Goal: Task Accomplishment & Management: Use online tool/utility

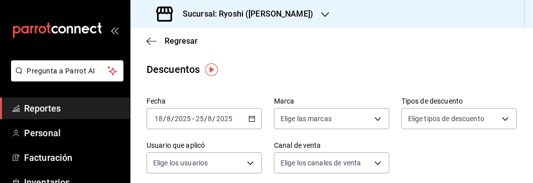
click at [44, 108] on span "Reportes" at bounding box center [73, 108] width 98 height 14
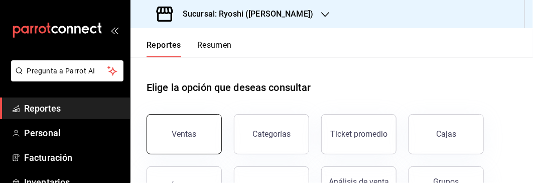
click at [182, 124] on button "Ventas" at bounding box center [184, 134] width 75 height 40
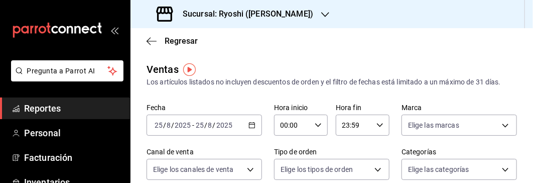
click at [251, 121] on icon "button" at bounding box center [251, 124] width 7 height 7
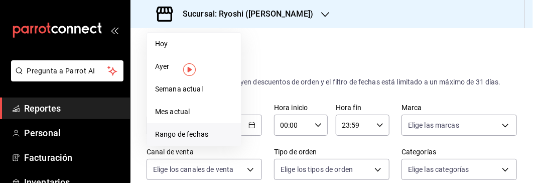
click at [197, 130] on span "Rango de fechas" at bounding box center [194, 134] width 78 height 11
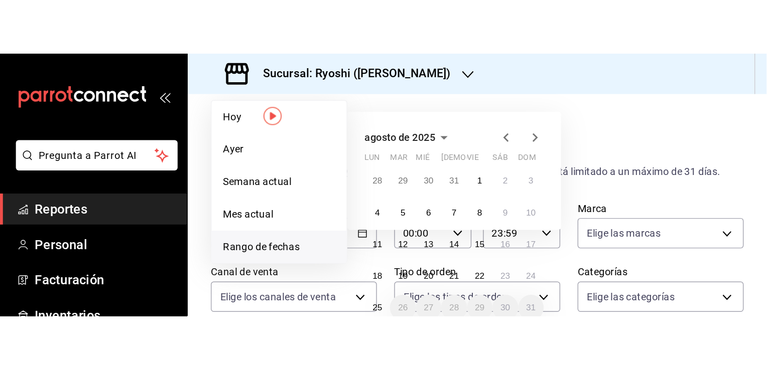
scroll to position [26, 0]
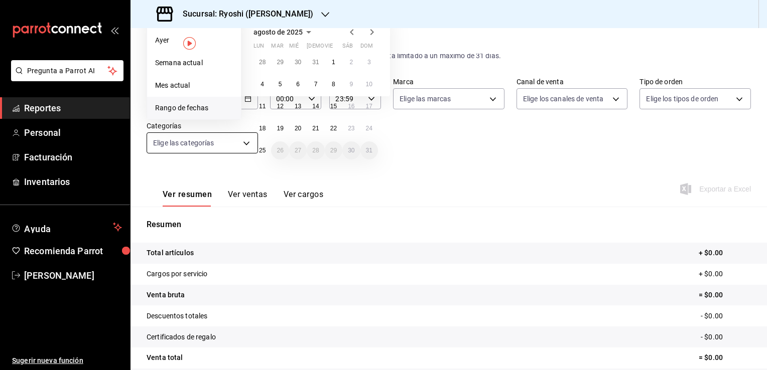
click at [244, 147] on body "Pregunta a Parrot AI Reportes Personal Facturación Inventarios Ayuda Recomienda…" at bounding box center [383, 185] width 767 height 370
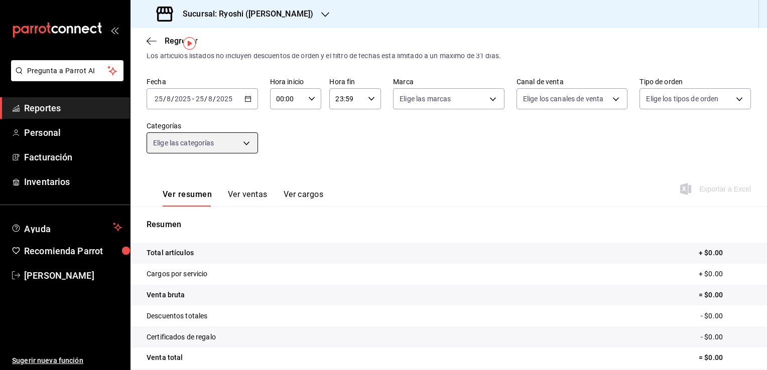
drag, startPoint x: 314, startPoint y: 149, endPoint x: 245, endPoint y: 100, distance: 84.1
click at [245, 100] on div "Ver todas Sin categoría Bebidas Ligue Pr Postres Pr Pokes Pr Extras Pr Entradas…" at bounding box center [383, 185] width 767 height 370
click at [245, 100] on icon "button" at bounding box center [247, 98] width 7 height 7
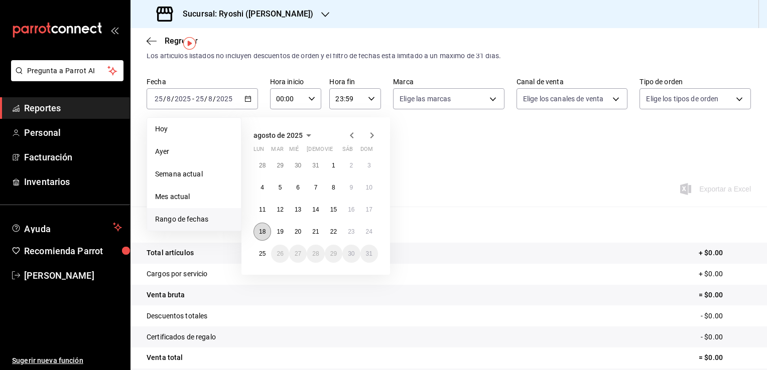
click at [267, 230] on button "18" at bounding box center [262, 232] width 18 height 18
click at [262, 253] on abbr "25" at bounding box center [262, 253] width 7 height 7
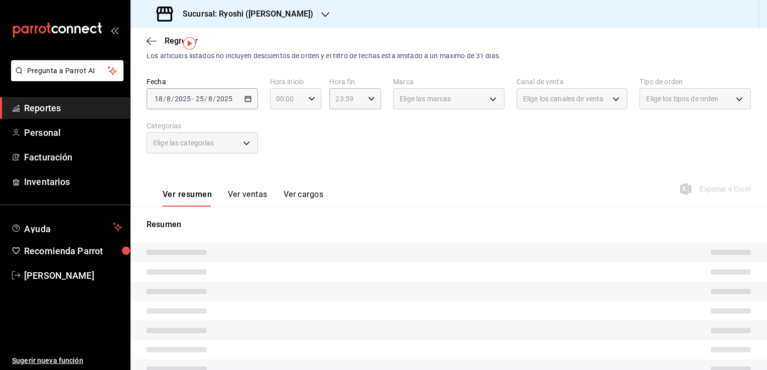
click at [309, 101] on icon "button" at bounding box center [311, 98] width 7 height 7
click at [283, 155] on button "04" at bounding box center [282, 161] width 22 height 20
click at [277, 162] on span "04" at bounding box center [282, 161] width 10 height 8
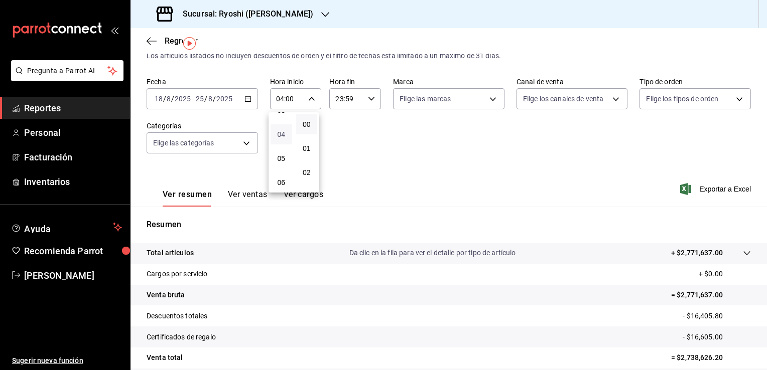
scroll to position [86, 0]
click at [280, 158] on span "05" at bounding box center [282, 159] width 10 height 8
type input "05:00"
click at [369, 106] on div at bounding box center [383, 185] width 767 height 370
click at [368, 102] on div "23:59 Hora fin" at bounding box center [355, 98] width 52 height 21
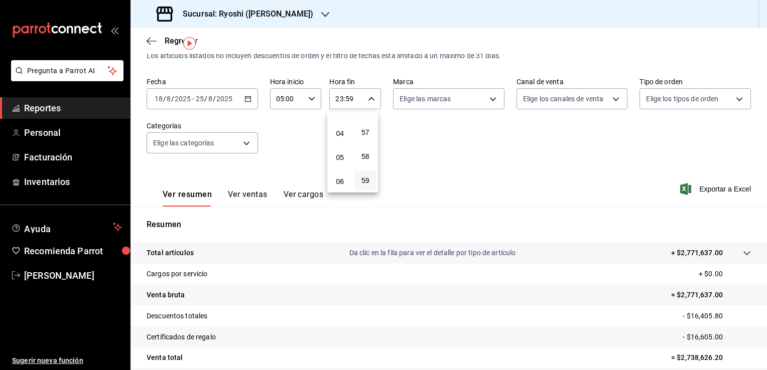
scroll to position [83, 0]
click at [342, 141] on span "04" at bounding box center [340, 138] width 10 height 8
type input "04:59"
click at [341, 136] on span "04" at bounding box center [340, 138] width 10 height 8
click at [461, 156] on div at bounding box center [383, 185] width 767 height 370
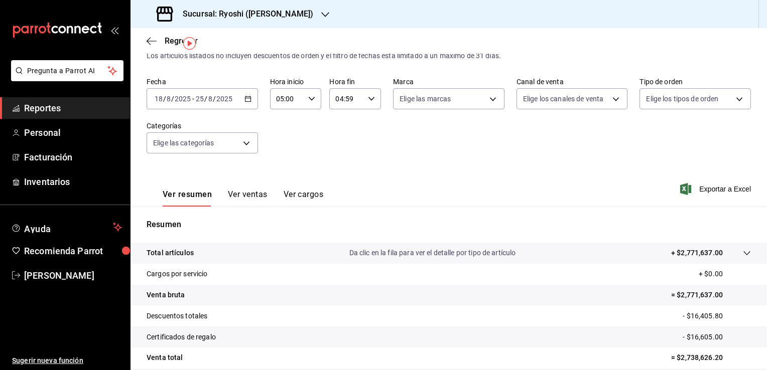
scroll to position [110, 0]
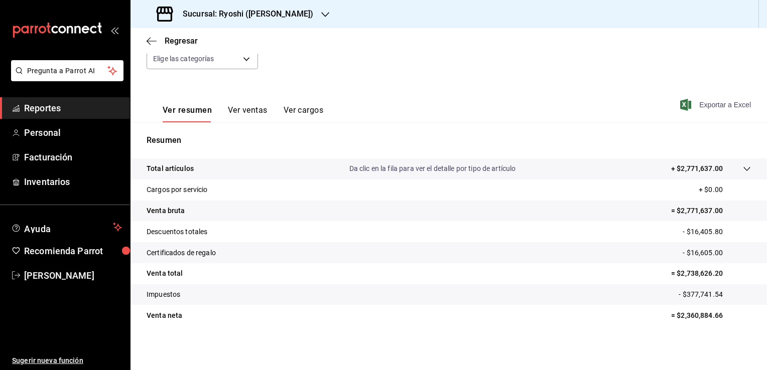
click at [699, 107] on span "Exportar a Excel" at bounding box center [716, 105] width 69 height 12
